Goal: Navigation & Orientation: Find specific page/section

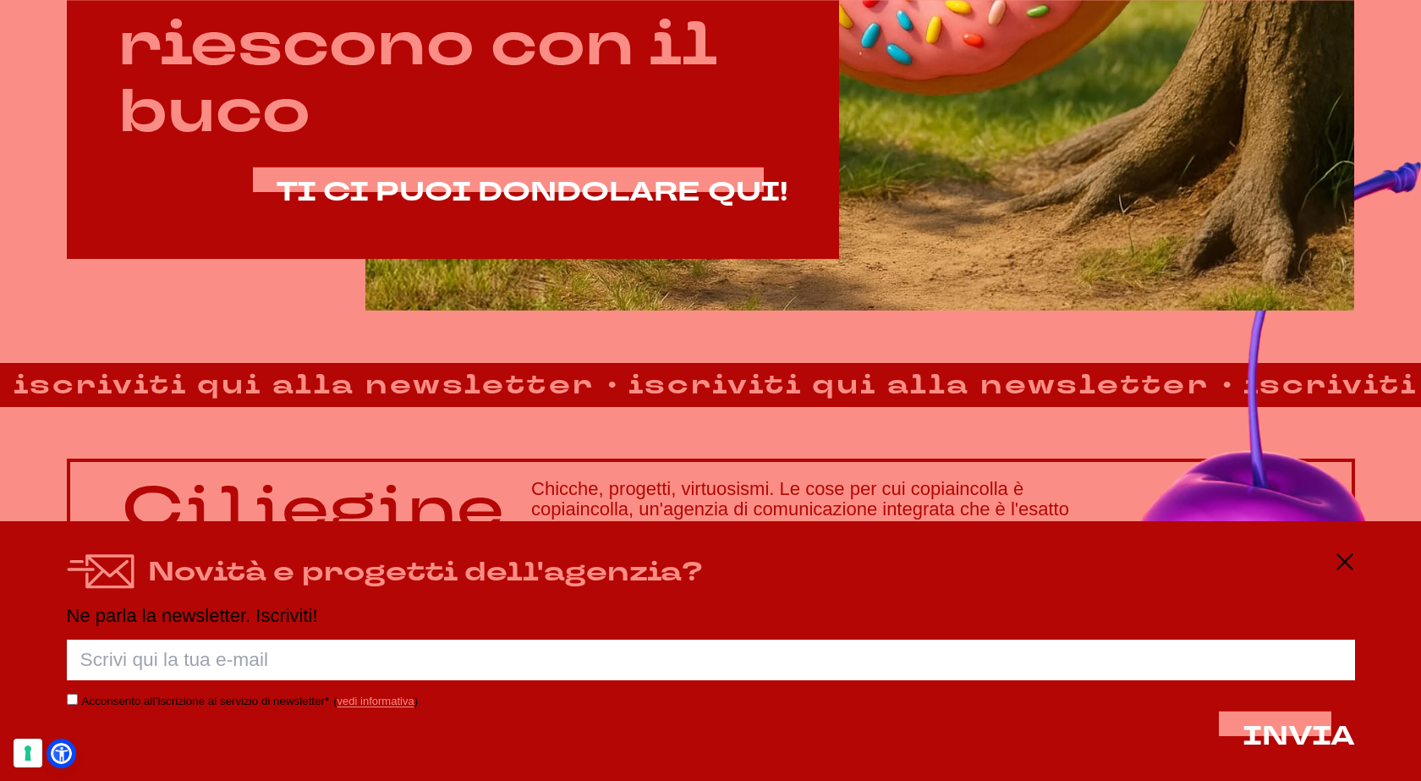
scroll to position [1184, 0]
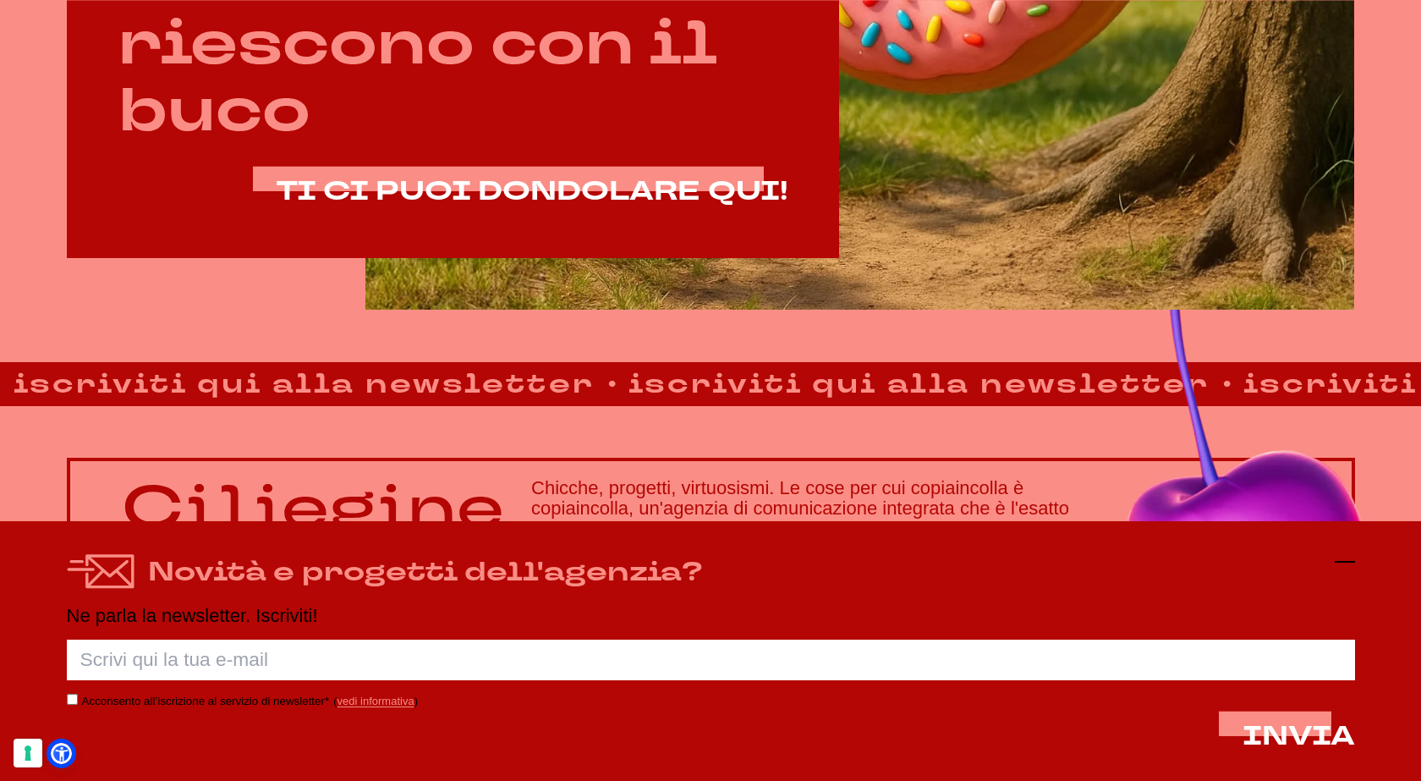
click at [1348, 557] on icon at bounding box center [1344, 561] width 20 height 20
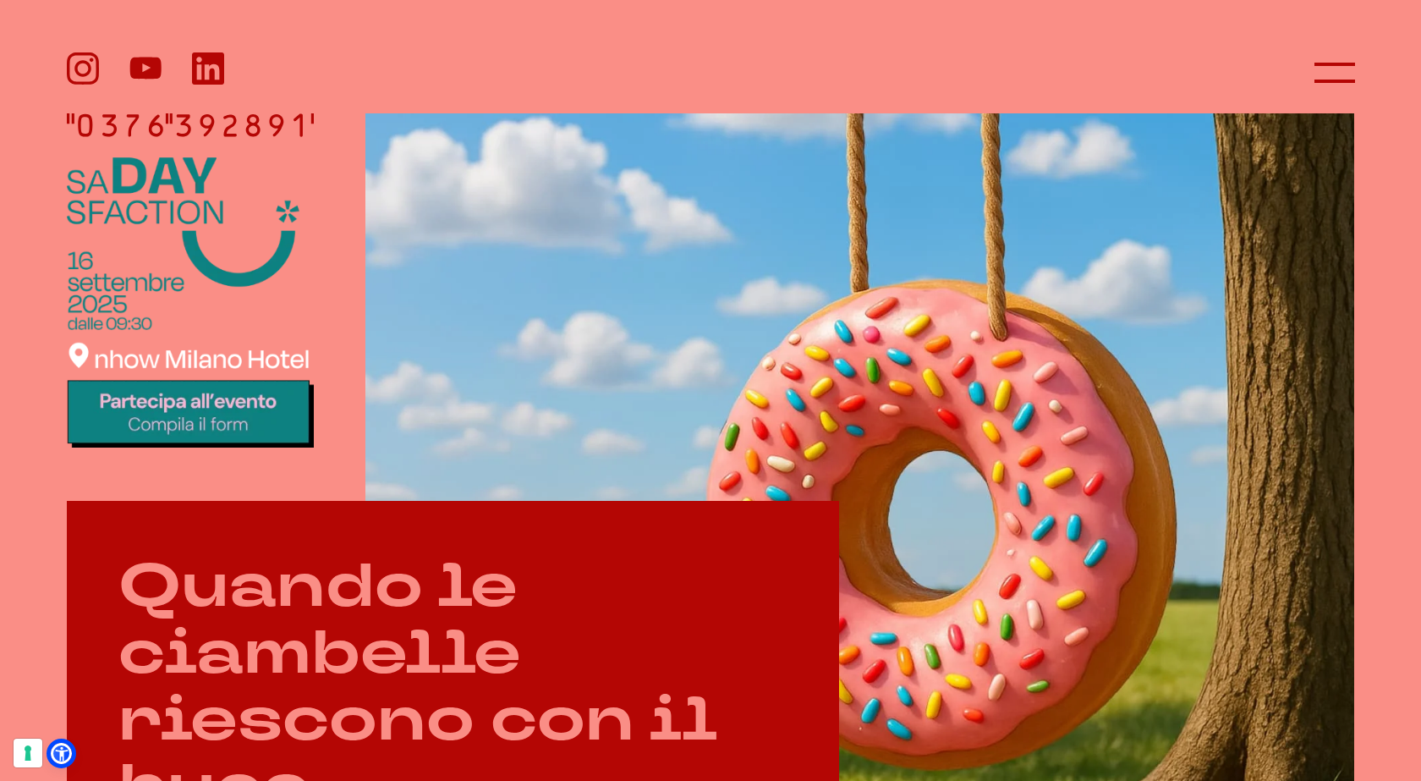
scroll to position [507, 0]
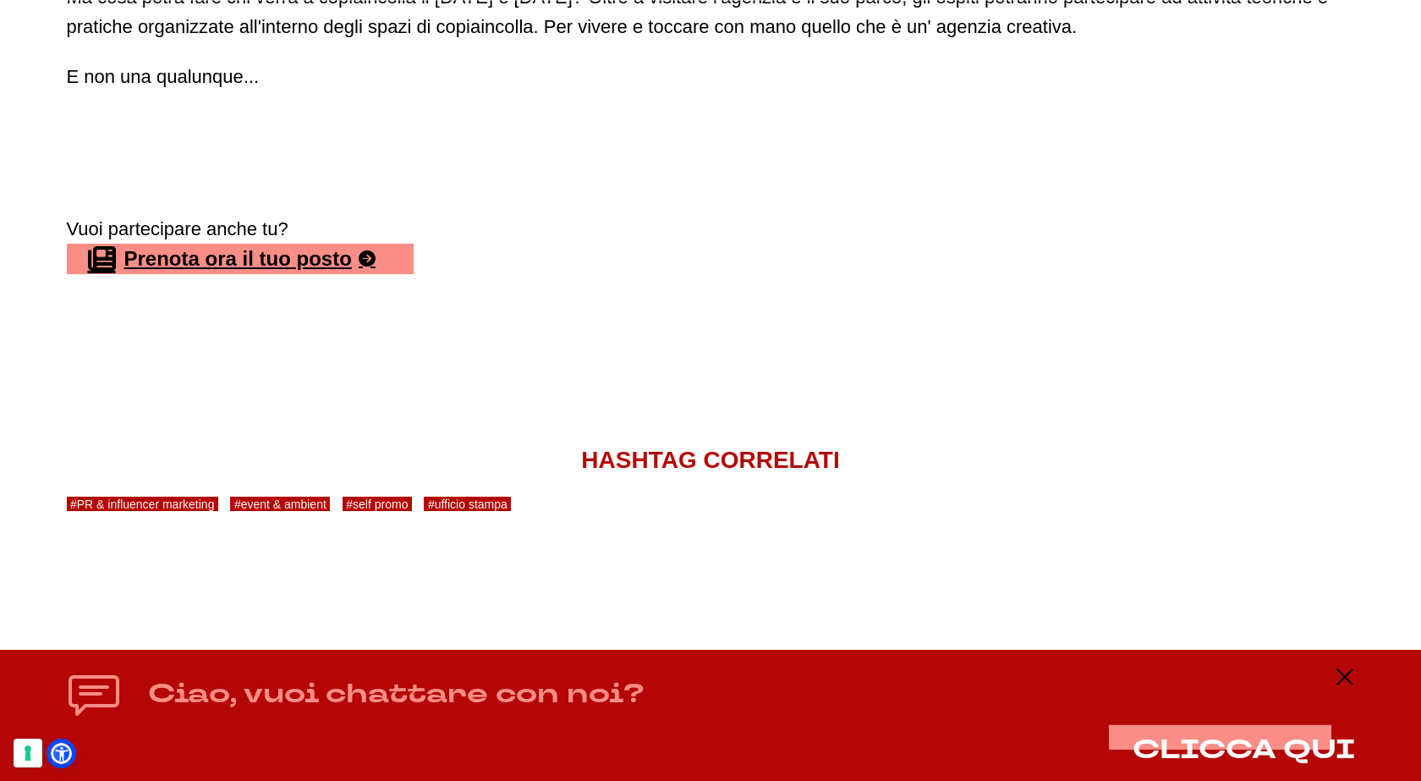
scroll to position [1667, 0]
drag, startPoint x: 1345, startPoint y: 677, endPoint x: 1294, endPoint y: 671, distance: 51.8
click at [1345, 677] on line at bounding box center [1344, 676] width 14 height 14
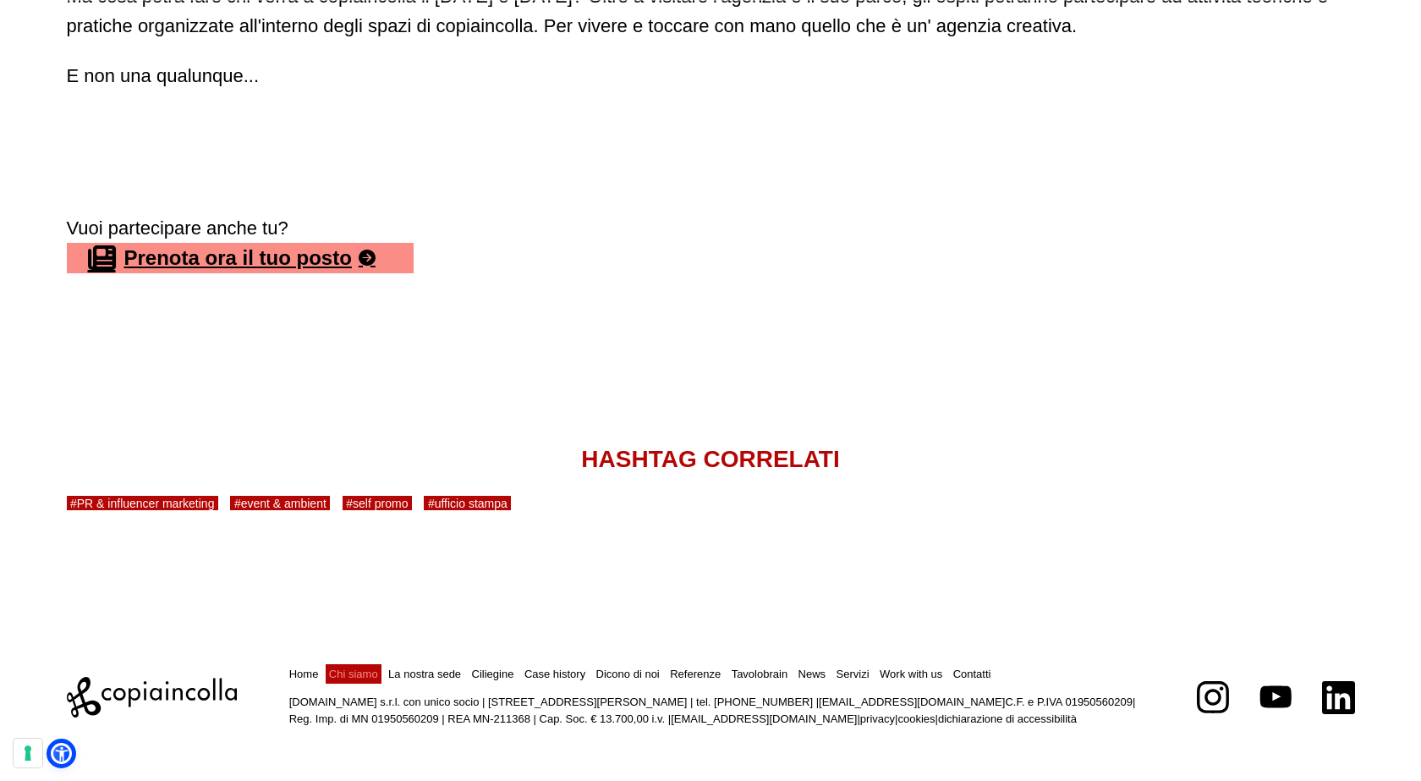
click at [360, 672] on link "Chi siamo" at bounding box center [353, 673] width 49 height 13
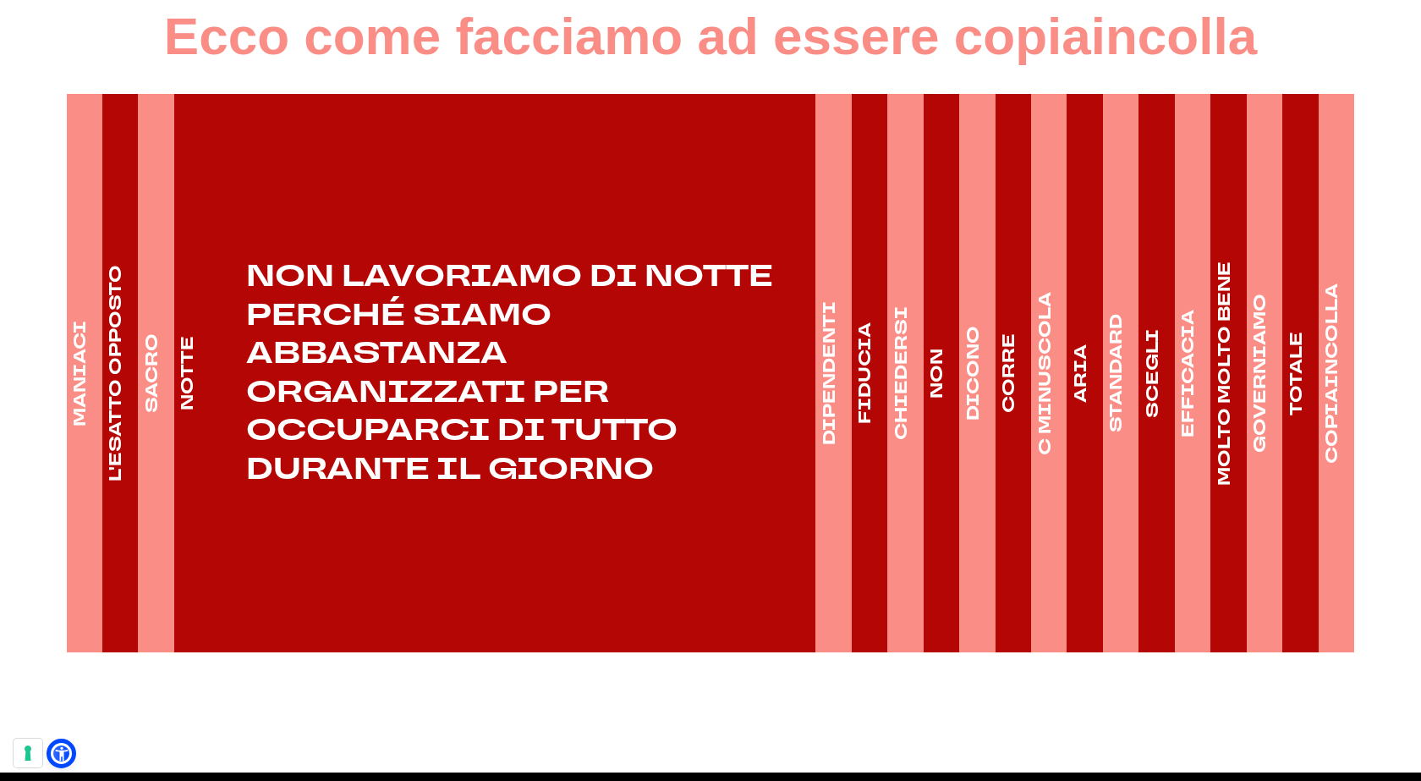
scroll to position [2537, 0]
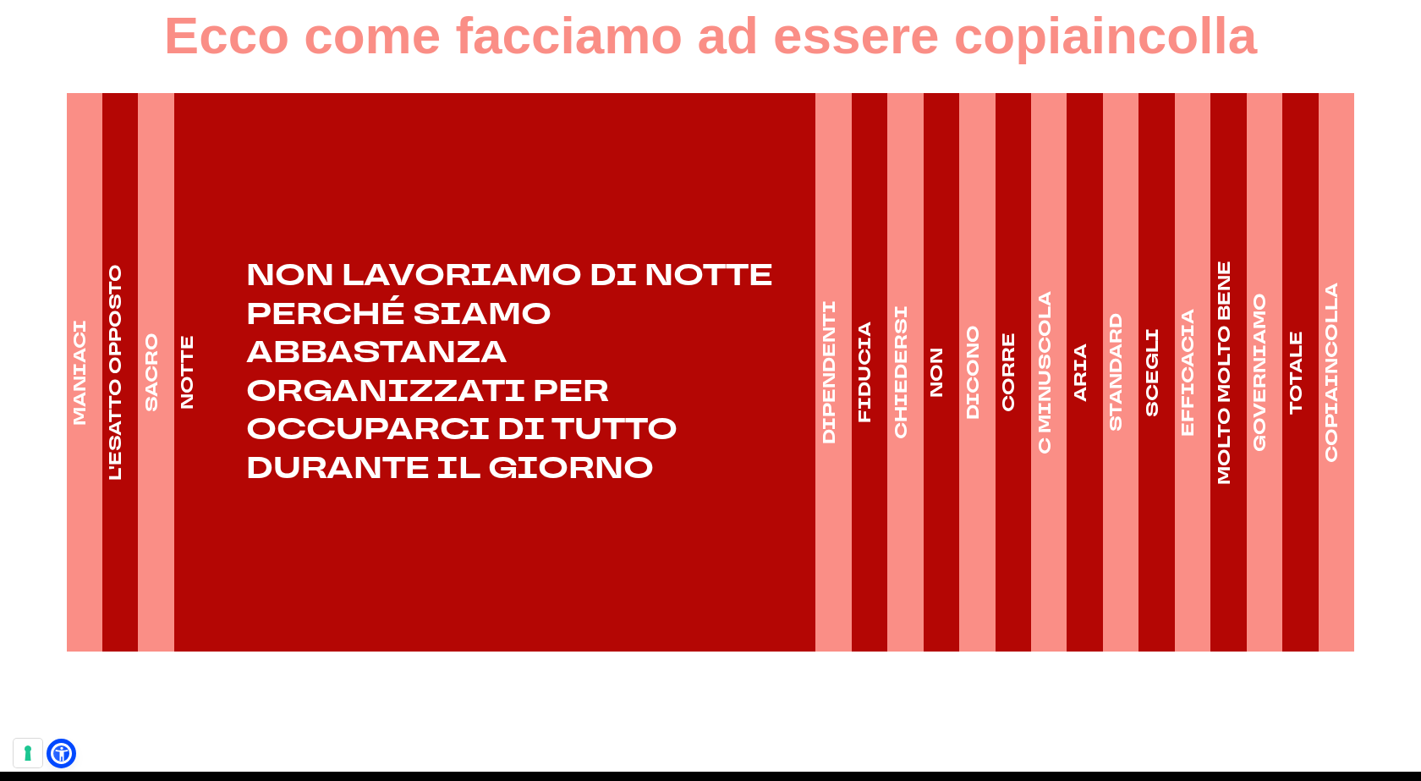
click at [833, 340] on h4 "DIPENDENTI" at bounding box center [829, 372] width 24 height 144
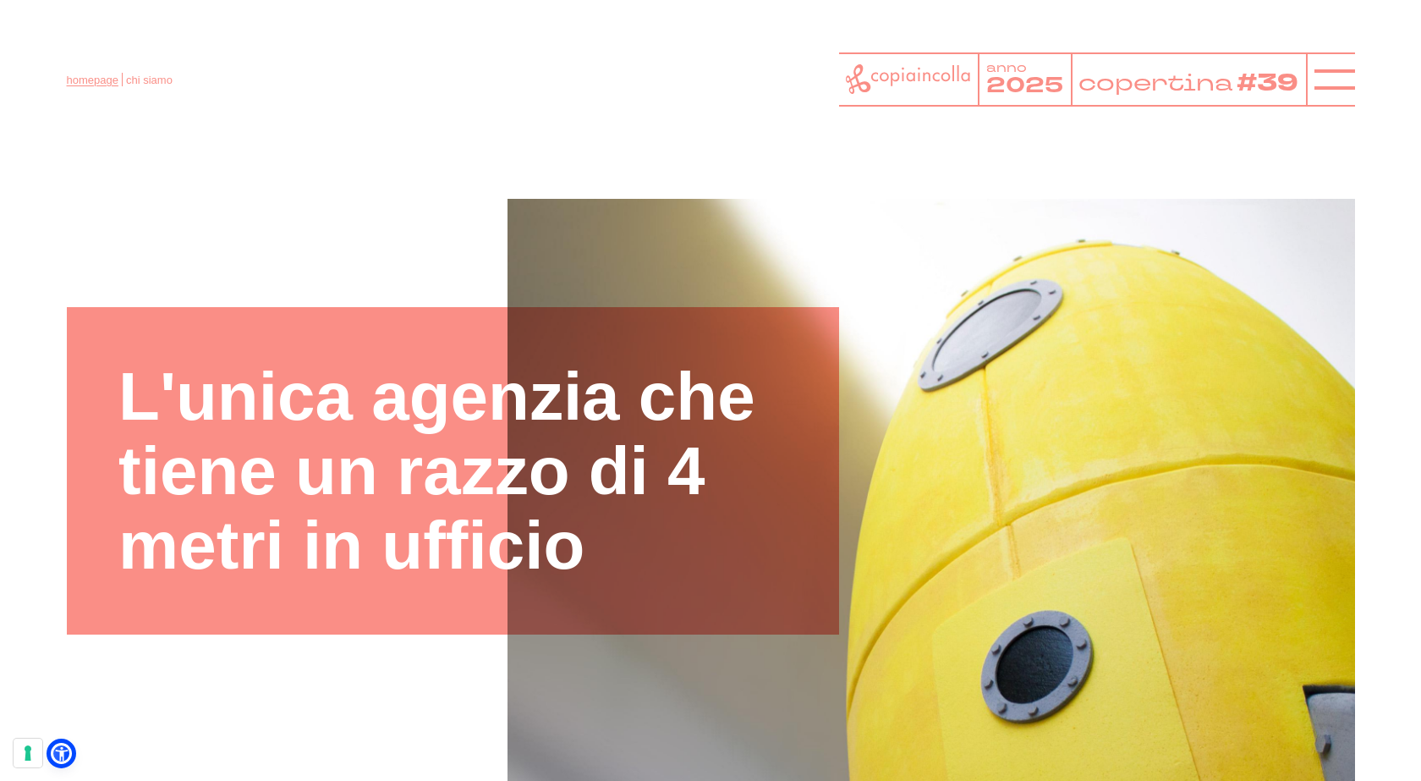
scroll to position [2, 0]
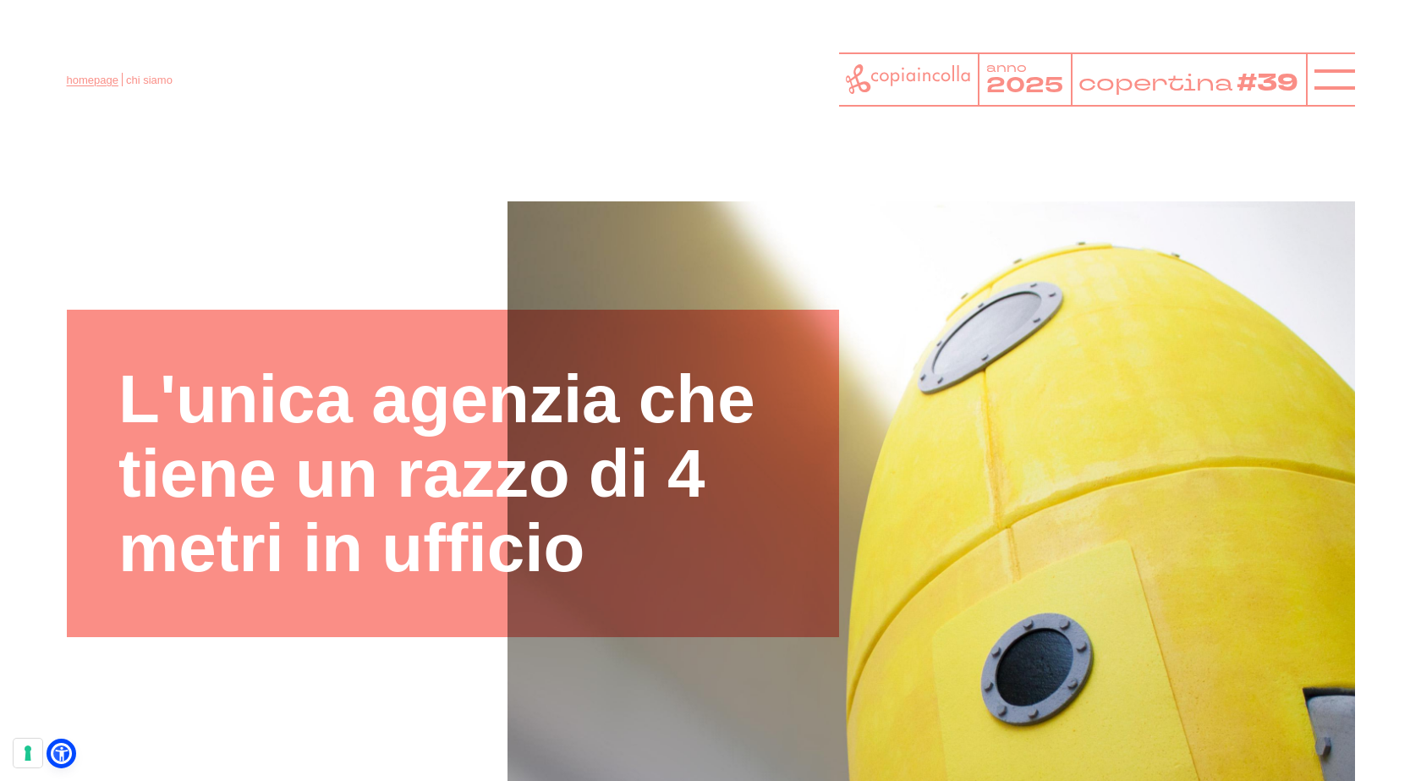
click at [96, 75] on link "homepage" at bounding box center [93, 80] width 52 height 13
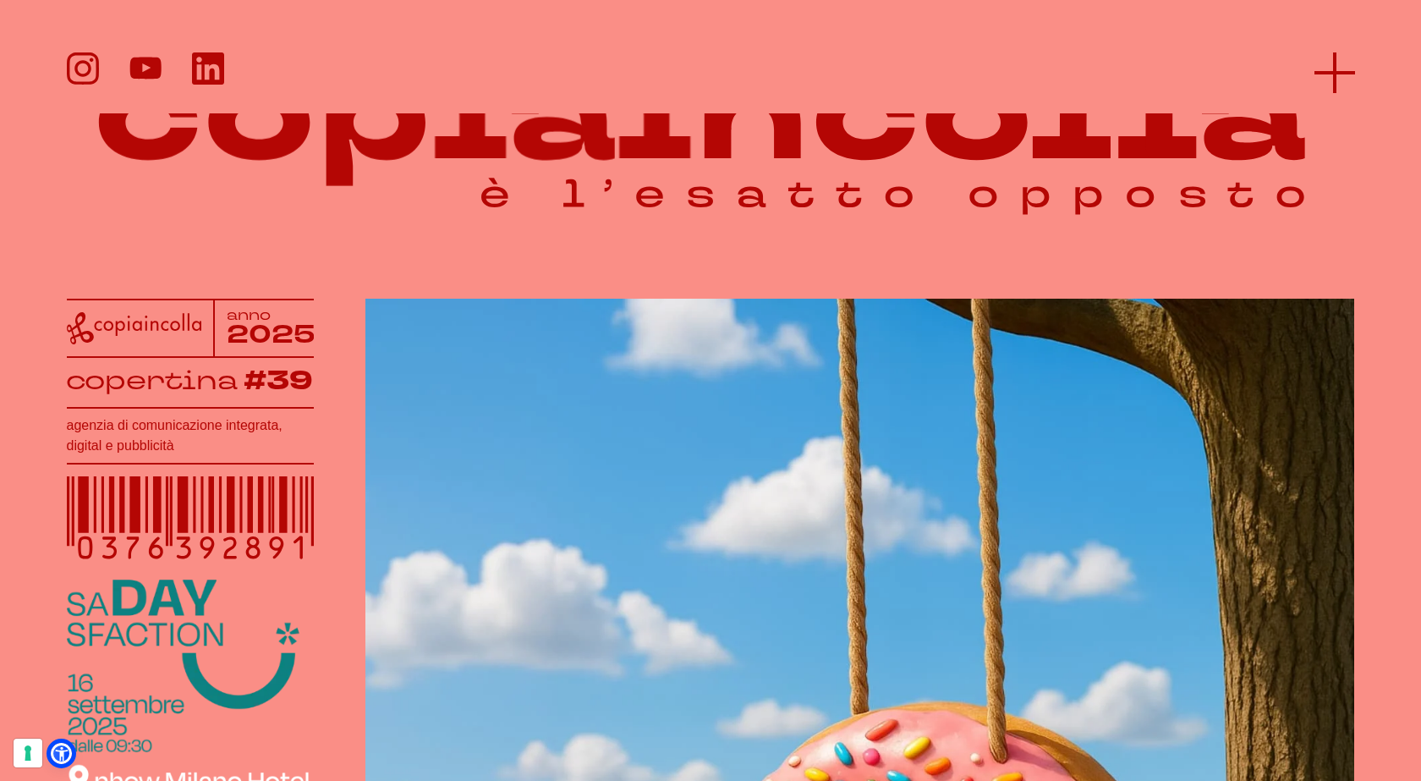
click at [1336, 67] on icon at bounding box center [1334, 72] width 41 height 41
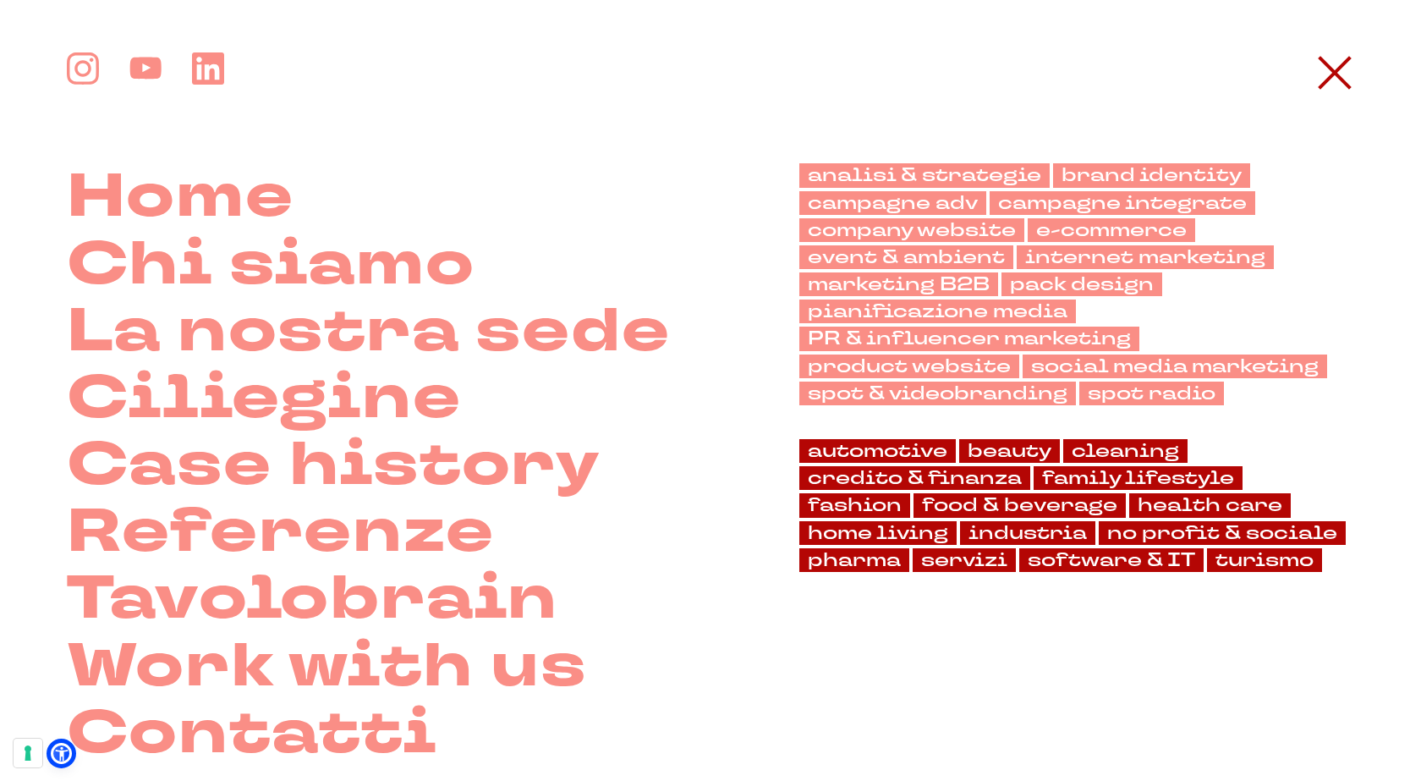
scroll to position [85, 0]
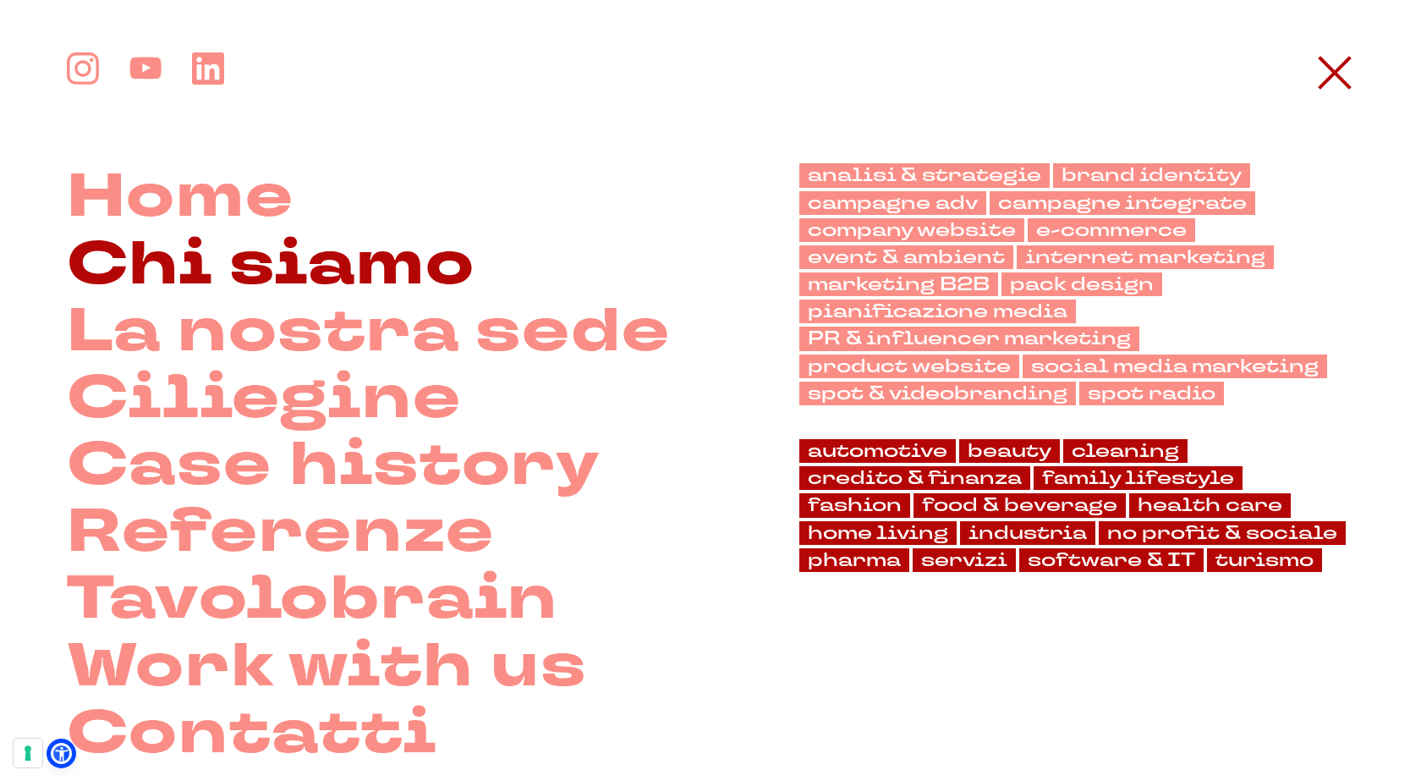
click at [243, 265] on link "Chi siamo" at bounding box center [271, 264] width 408 height 67
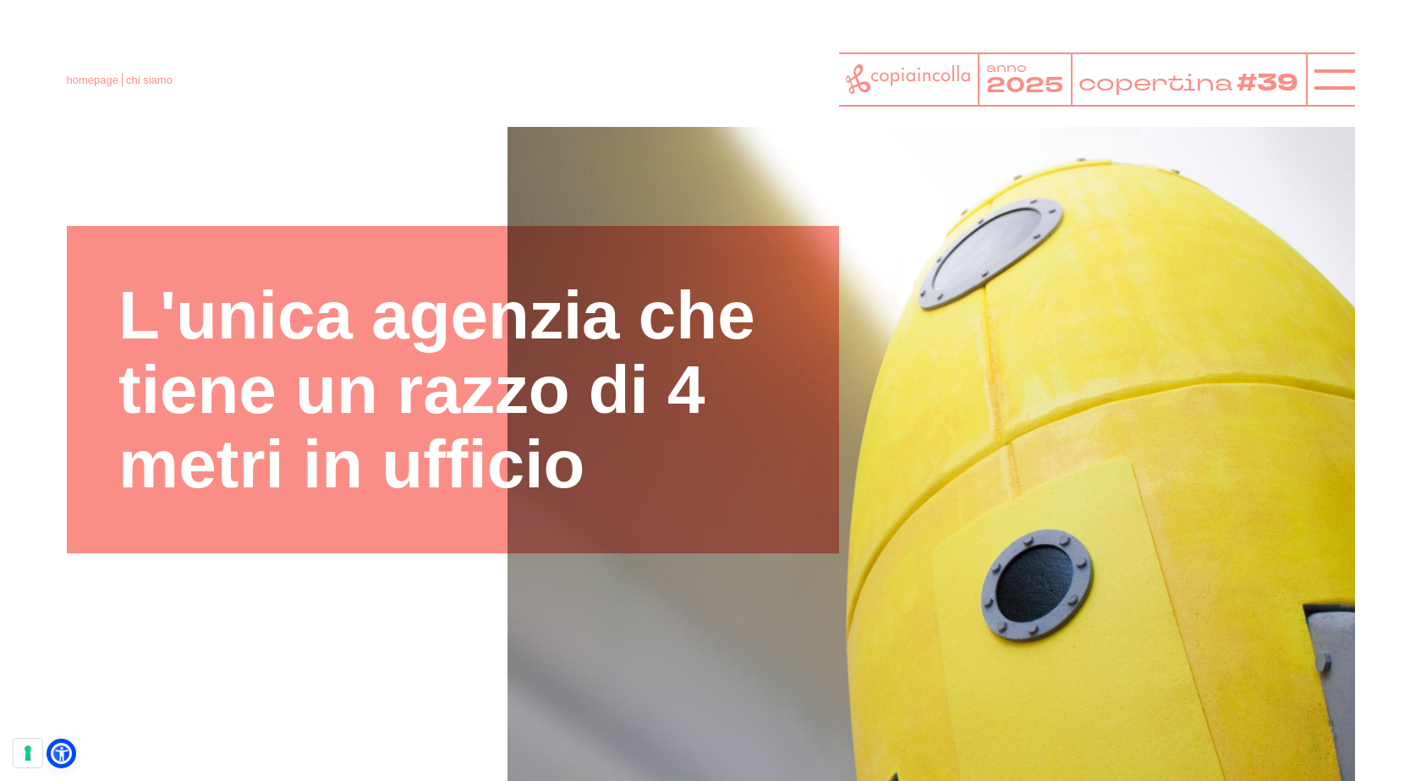
scroll to position [85, 0]
